Goal: Task Accomplishment & Management: Complete application form

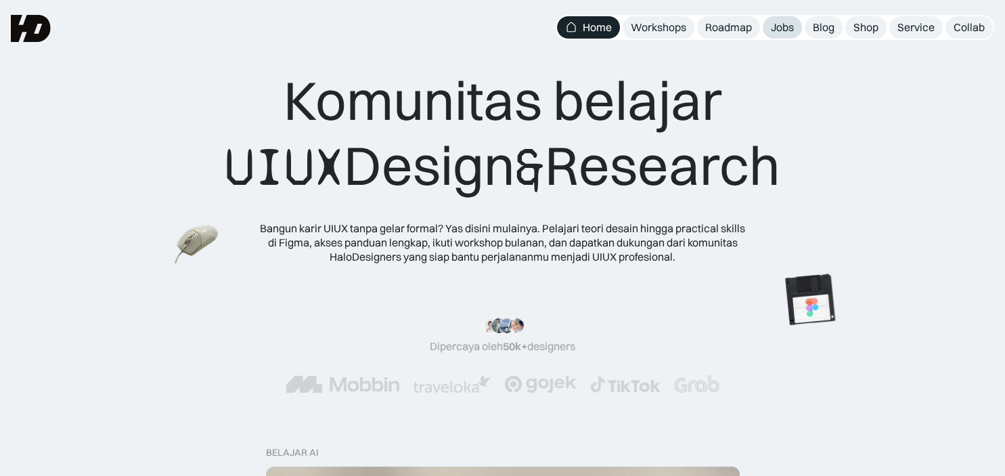
click at [785, 24] on div "Jobs" at bounding box center [782, 27] width 23 height 14
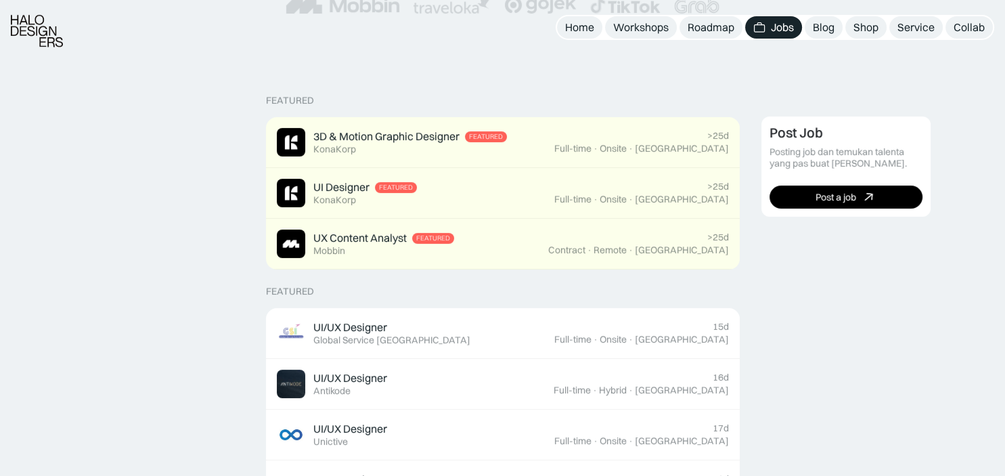
scroll to position [275, 0]
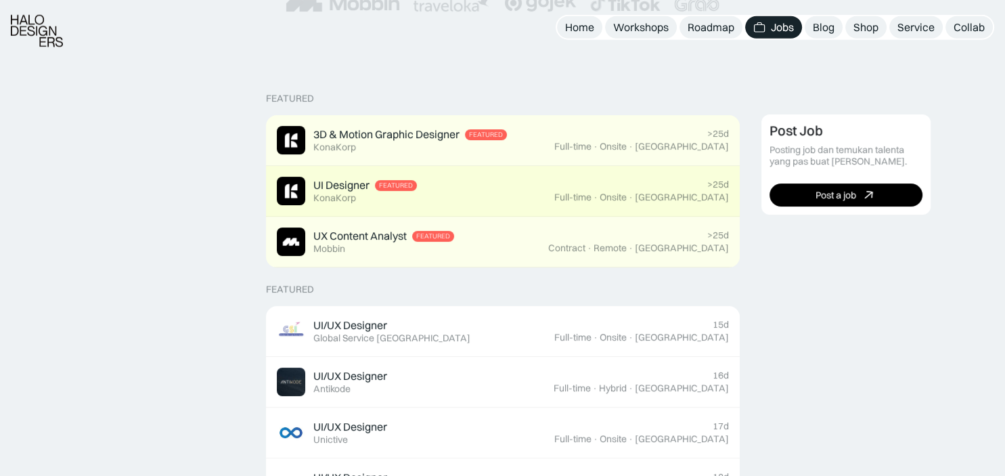
click at [384, 193] on div "UI Designer Featured KonaKorp" at bounding box center [365, 191] width 104 height 26
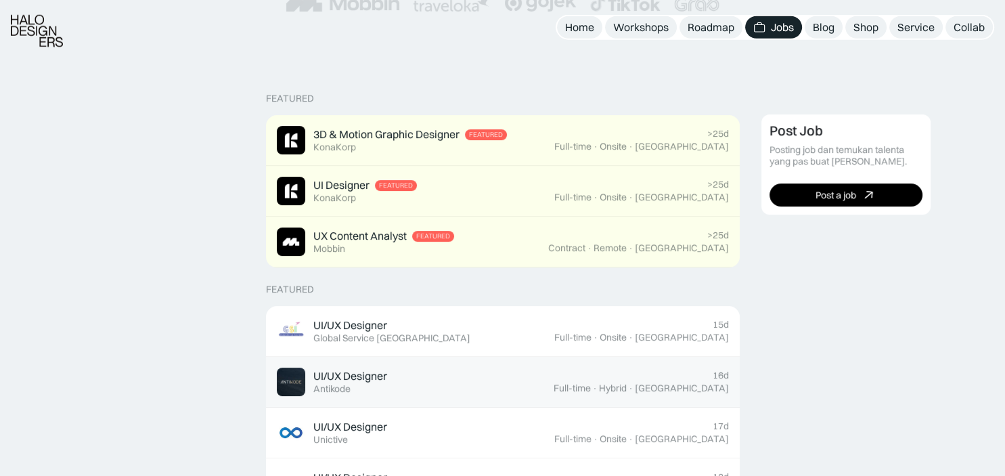
click at [393, 395] on div "UI/UX Designer Featured Antikode" at bounding box center [415, 382] width 277 height 28
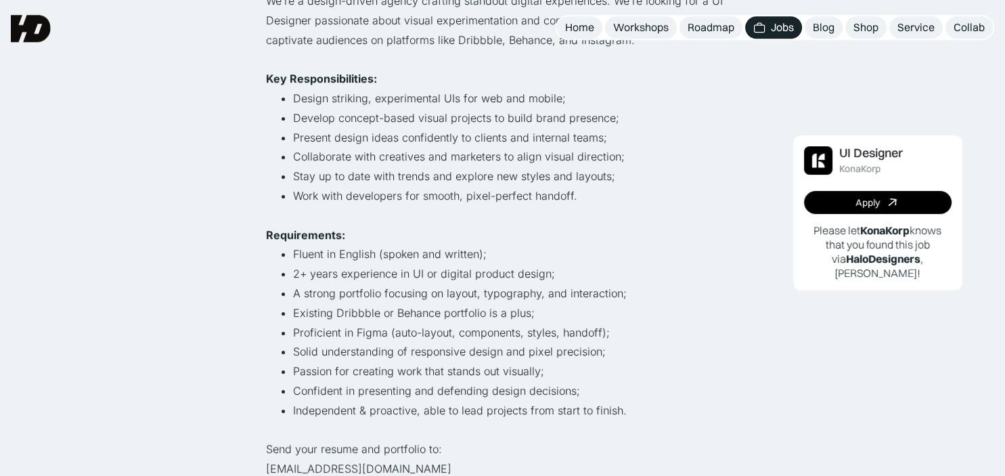
scroll to position [296, 0]
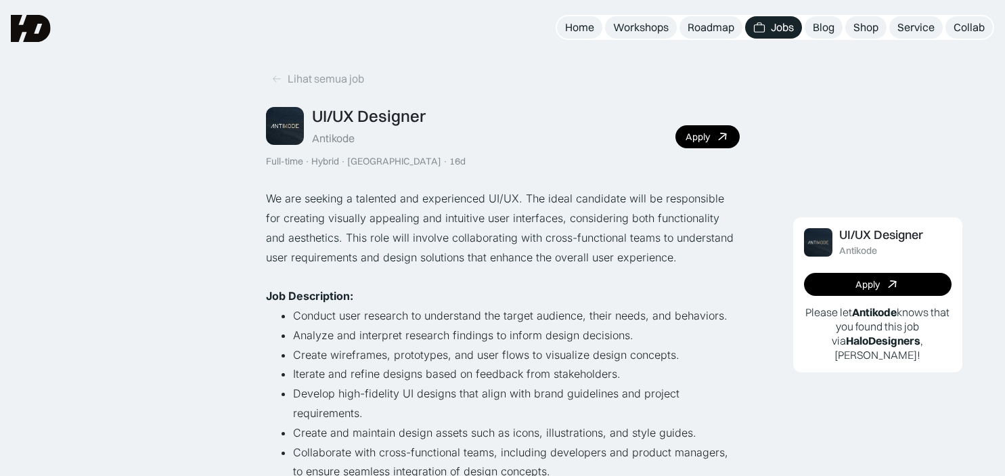
click at [703, 133] on div "Apply" at bounding box center [698, 137] width 24 height 12
